Goal: Check status: Check status

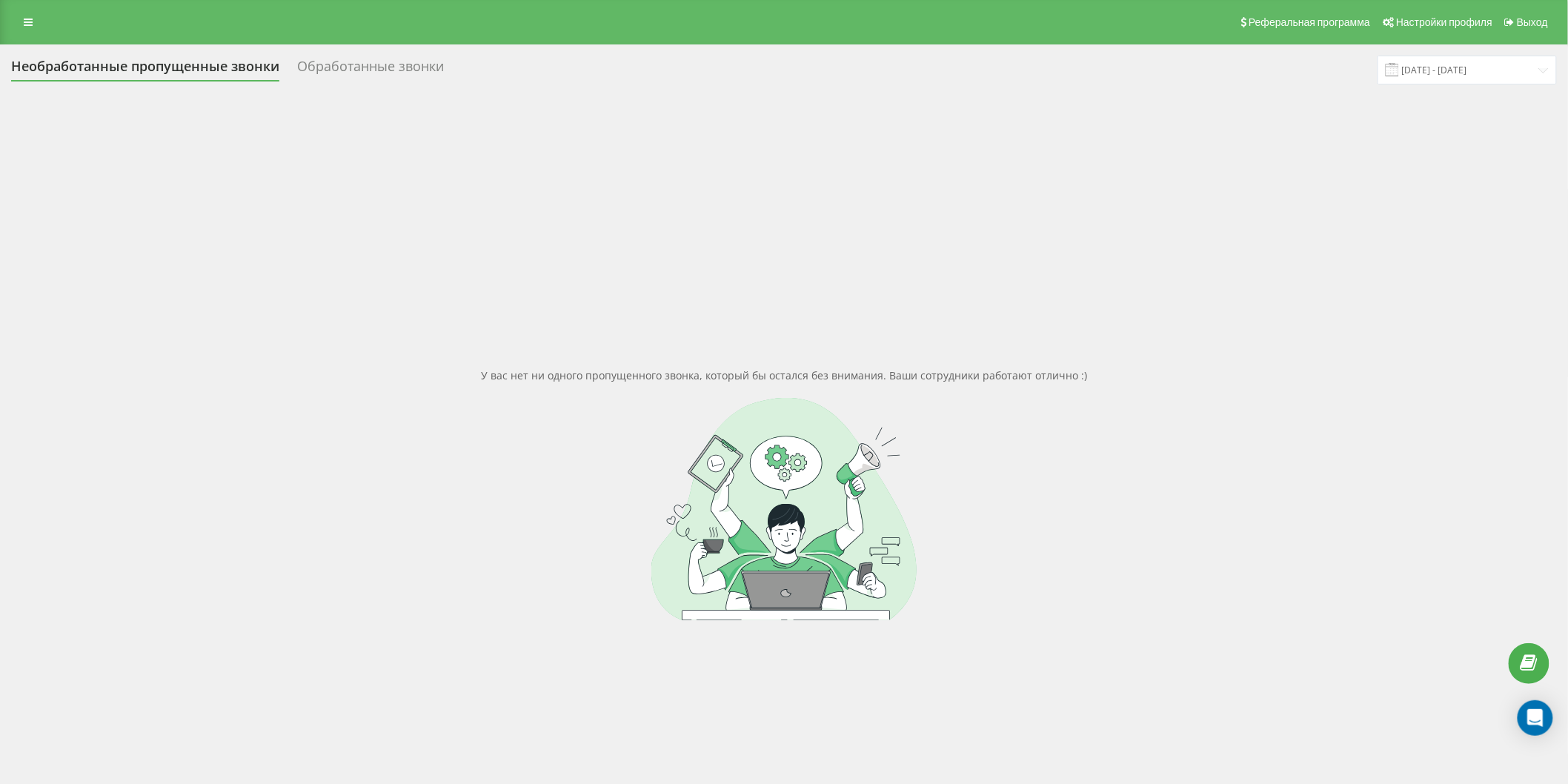
click at [393, 73] on div "Обработанные звонки" at bounding box center [371, 70] width 147 height 23
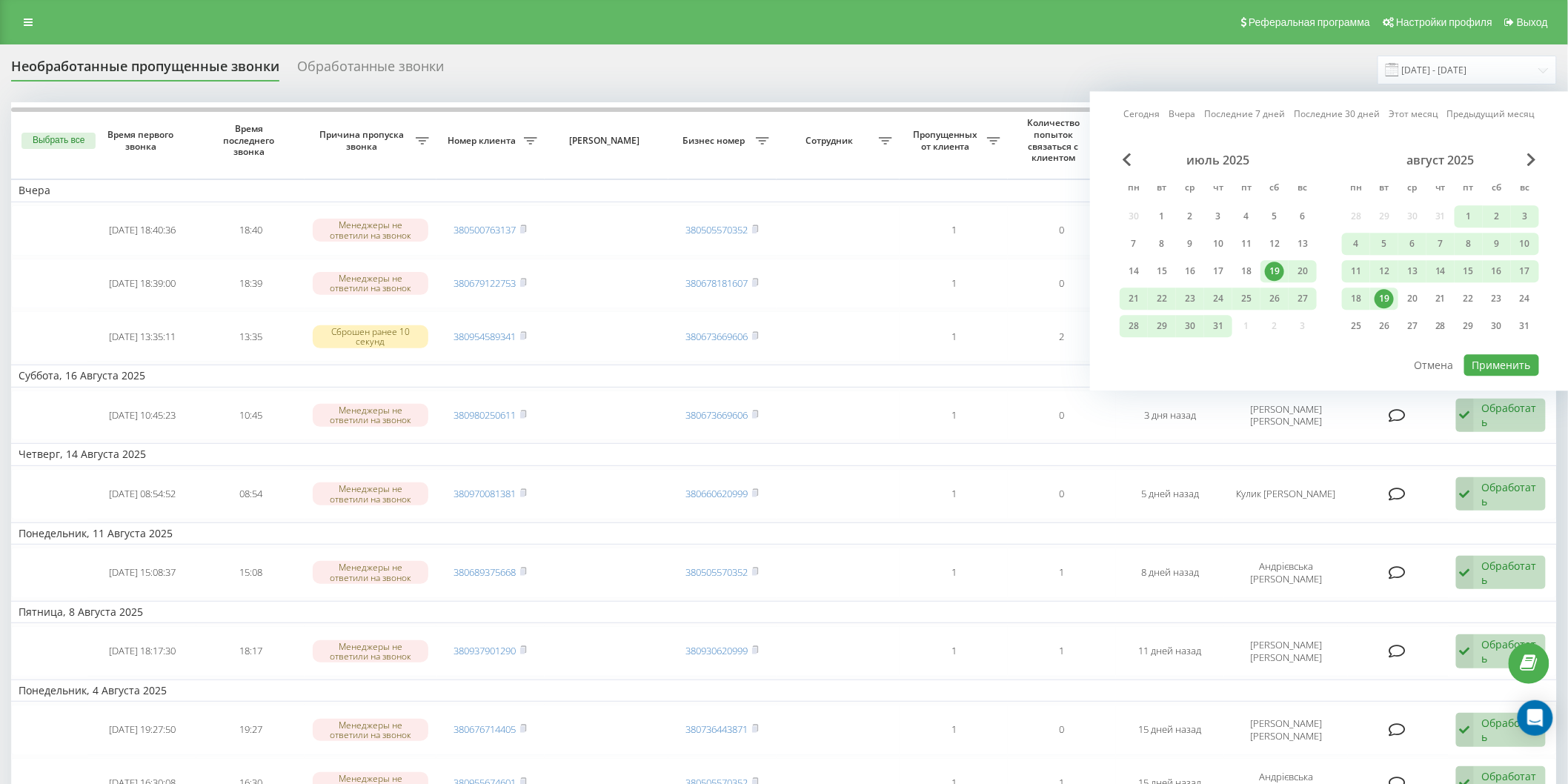
click at [1388, 296] on div "19" at bounding box center [1385, 299] width 20 height 20
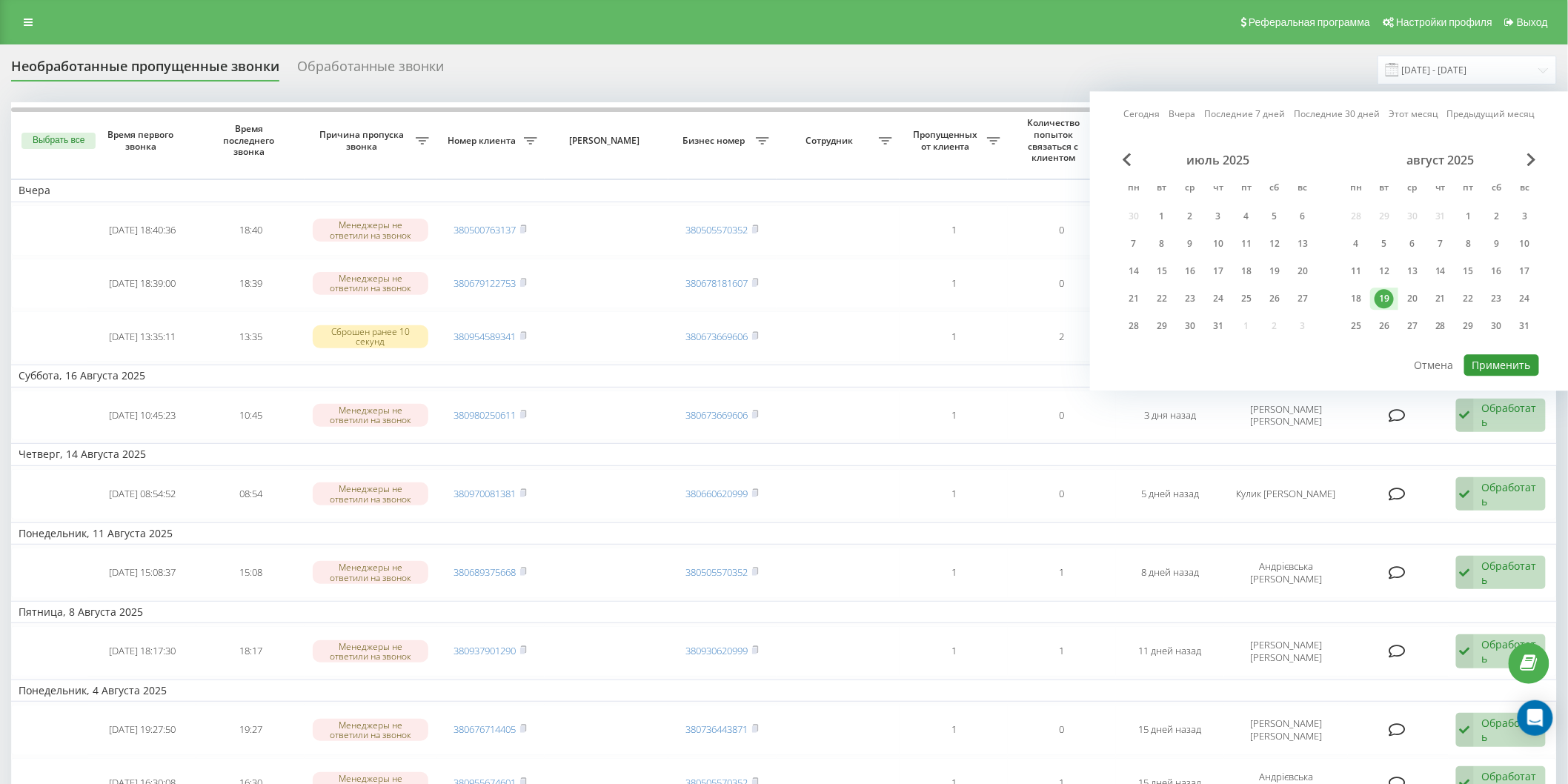
drag, startPoint x: 1504, startPoint y: 368, endPoint x: 1484, endPoint y: 364, distance: 20.4
click at [1503, 368] on button "Применить" at bounding box center [1501, 365] width 75 height 22
type input "[DATE] - [DATE]"
